Goal: Find specific page/section: Find specific page/section

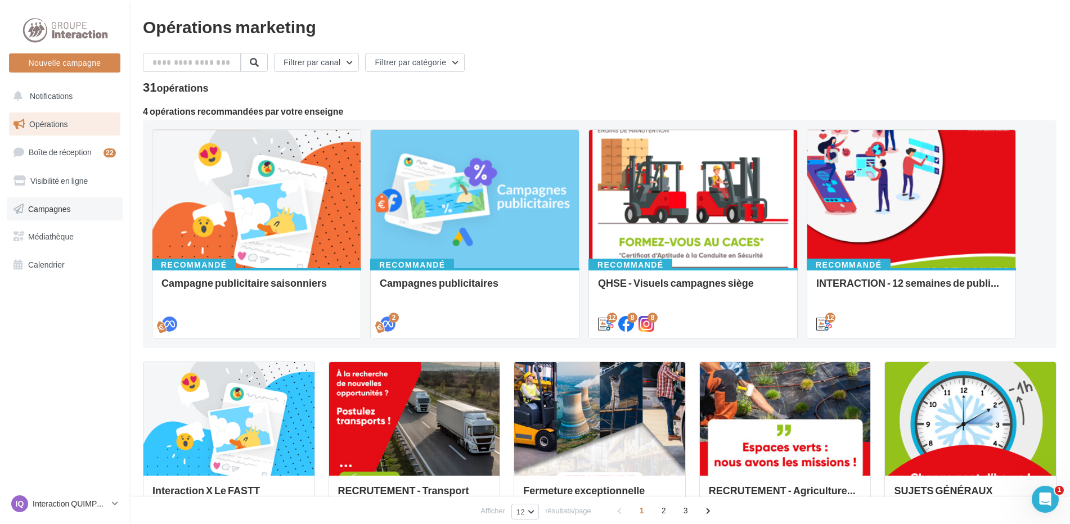
click at [75, 219] on link "Campagnes" at bounding box center [65, 209] width 116 height 24
